Goal: Information Seeking & Learning: Learn about a topic

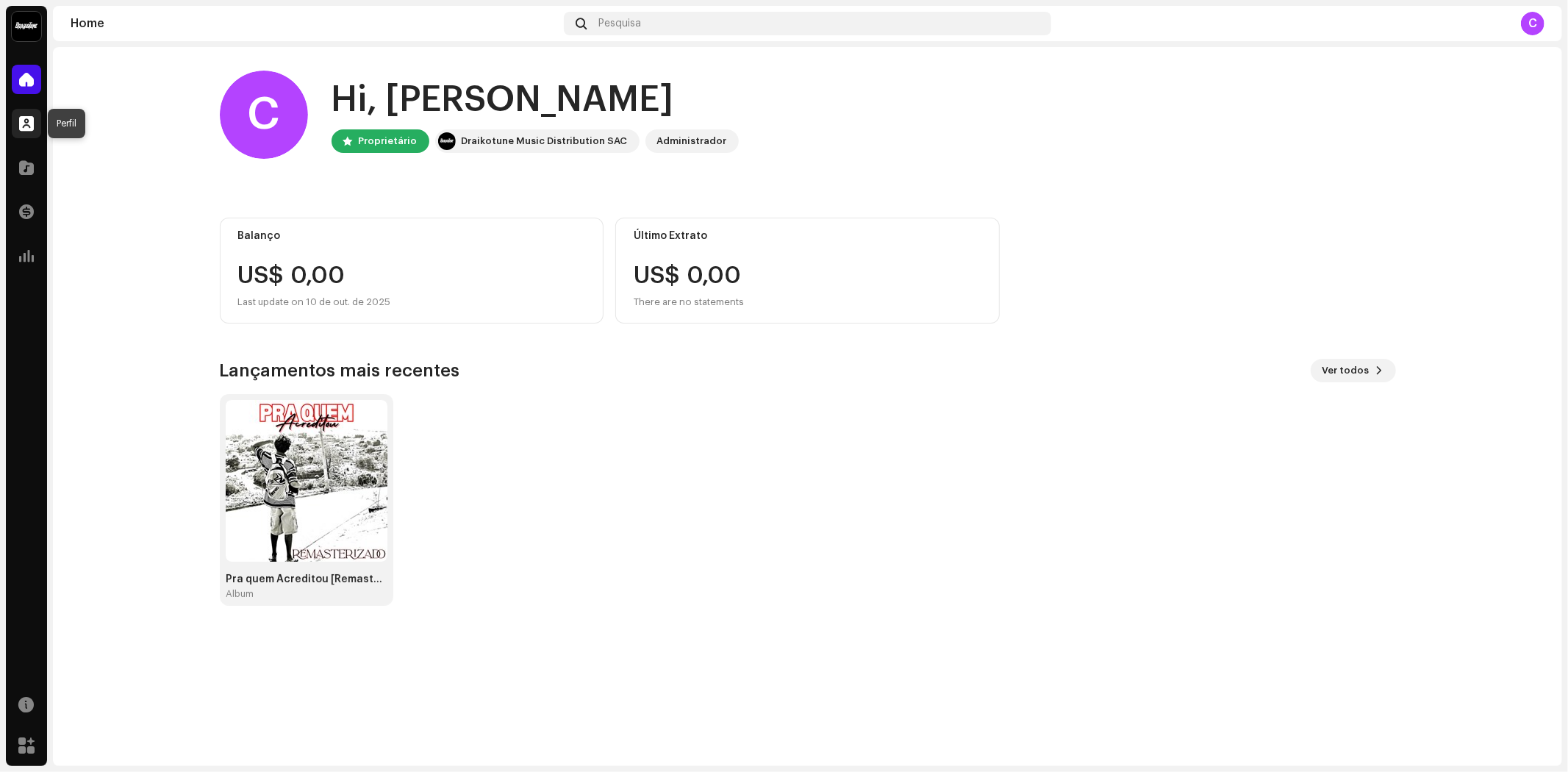
click at [27, 119] on span at bounding box center [26, 124] width 14 height 12
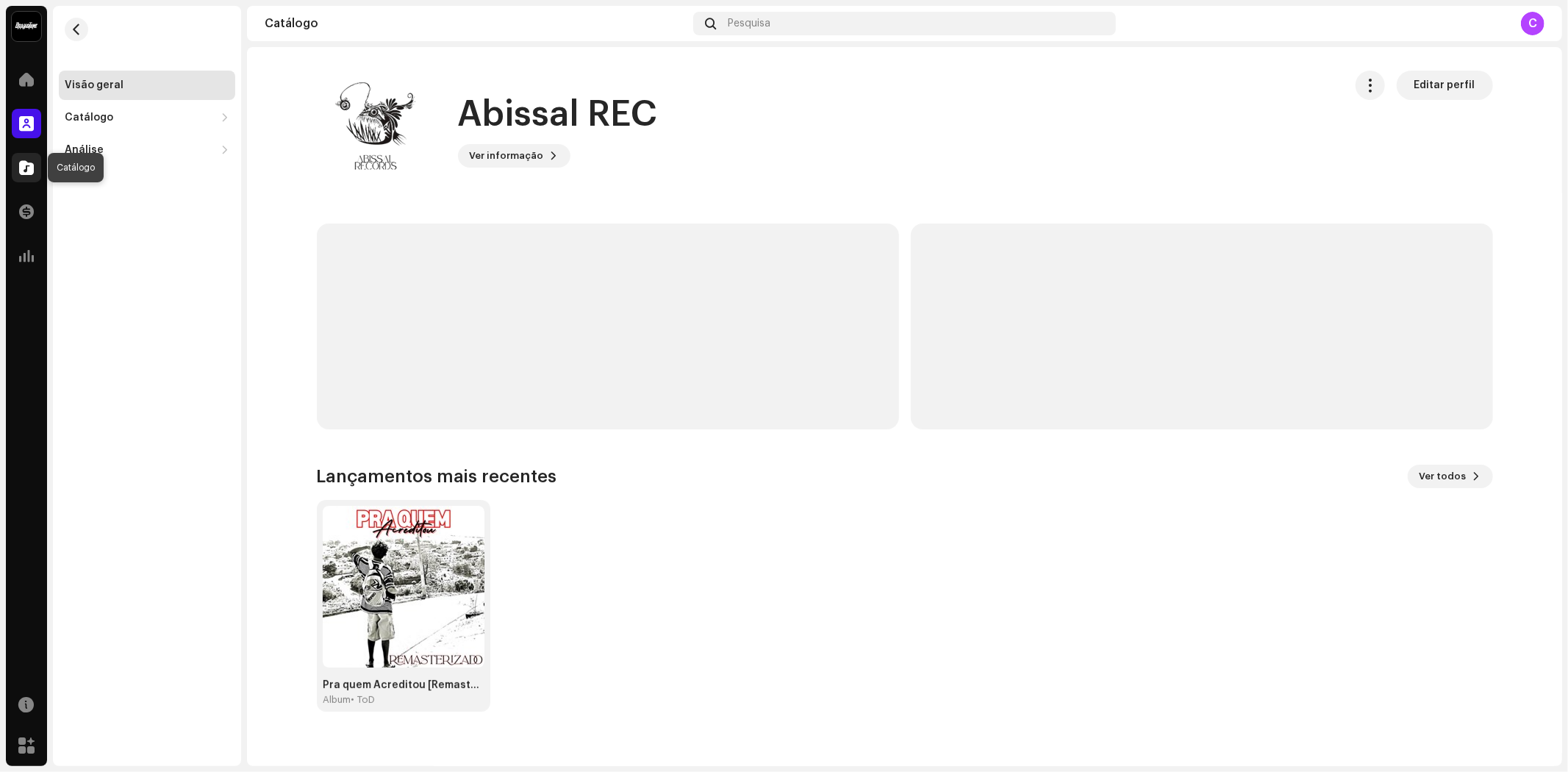
click at [26, 165] on span at bounding box center [26, 167] width 14 height 12
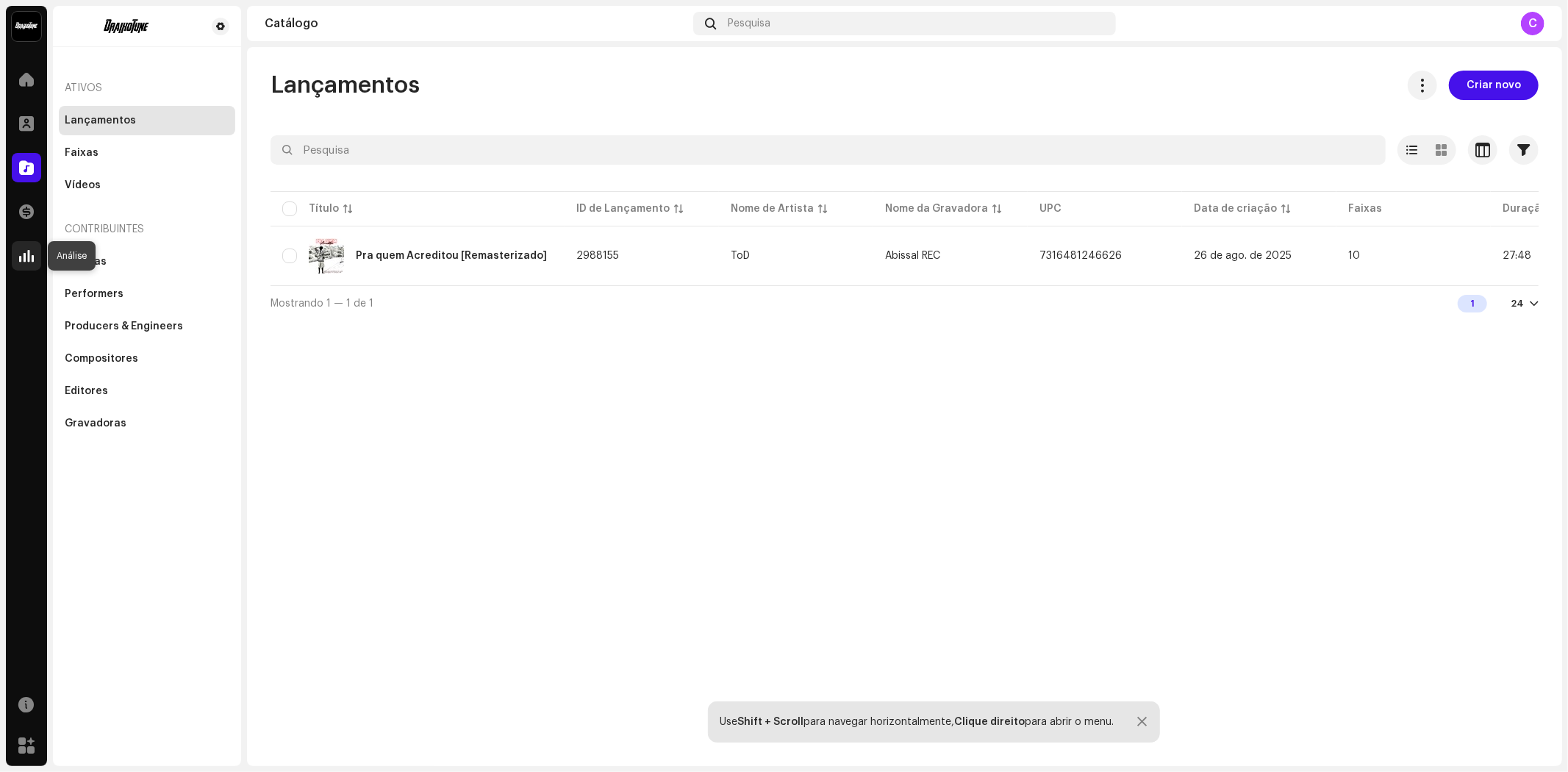
click at [12, 261] on div at bounding box center [26, 256] width 29 height 30
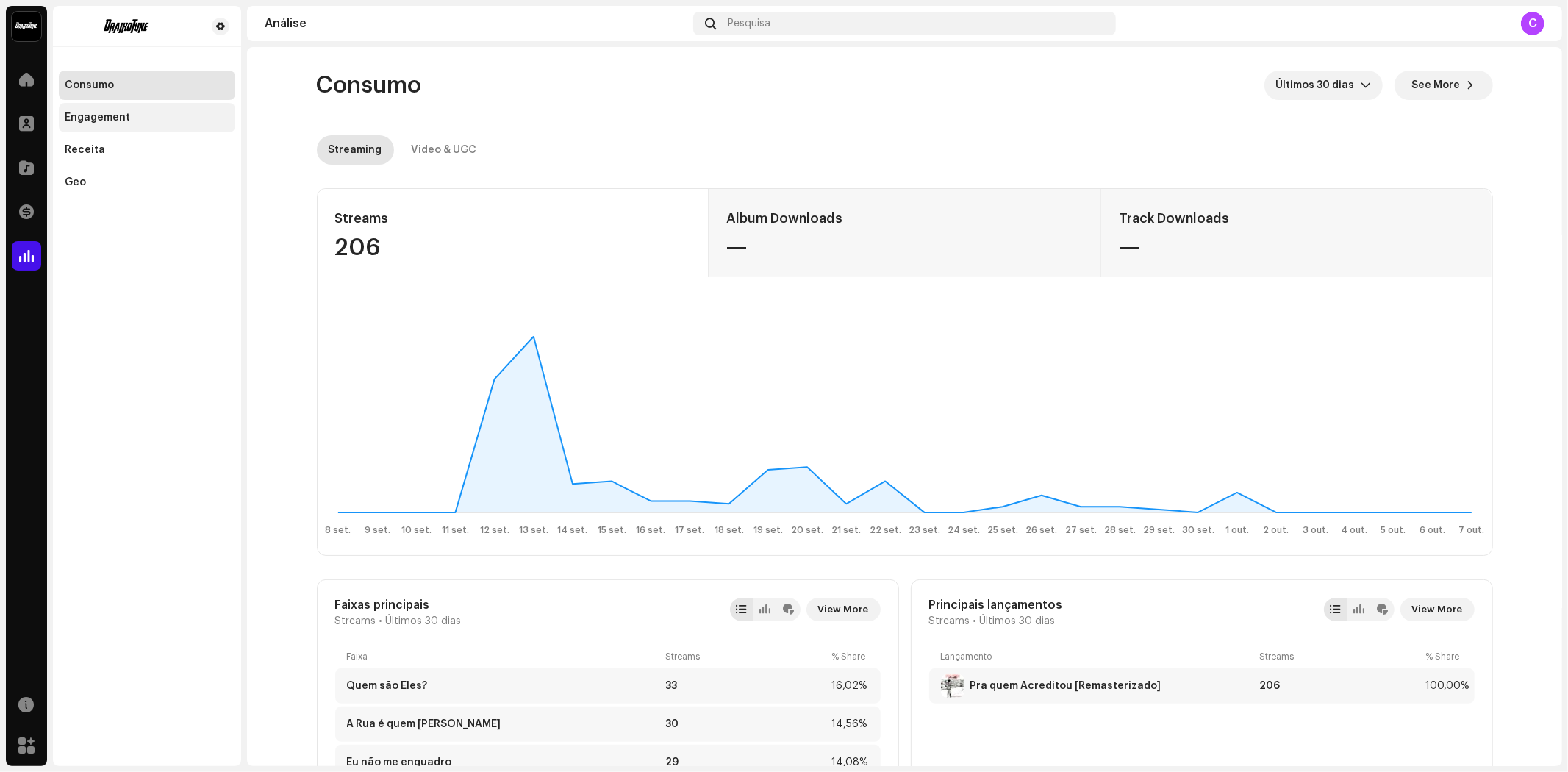
click at [100, 116] on div "Engagement" at bounding box center [97, 117] width 65 height 12
